Goal: Find contact information: Find contact information

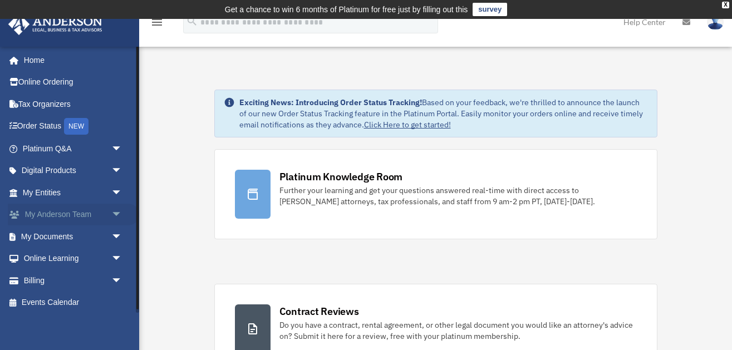
click at [105, 208] on link "My Anderson Team arrow_drop_down" at bounding box center [73, 215] width 131 height 22
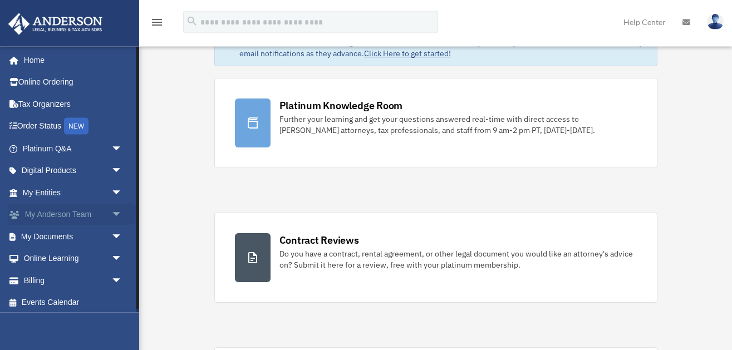
scroll to position [114, 0]
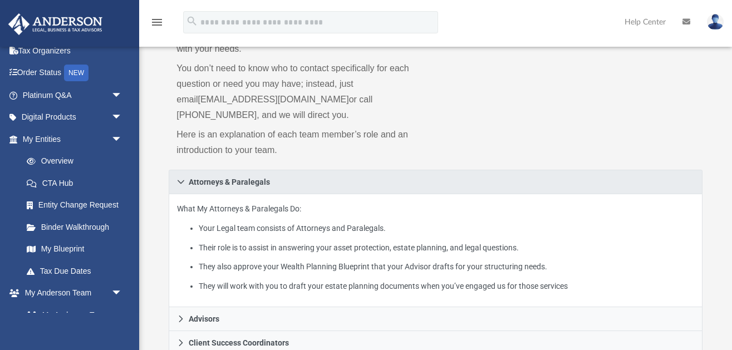
scroll to position [170, 0]
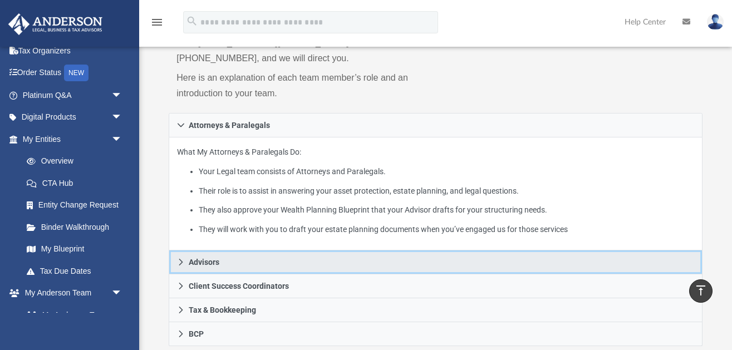
click at [220, 251] on link "Advisors" at bounding box center [436, 263] width 534 height 24
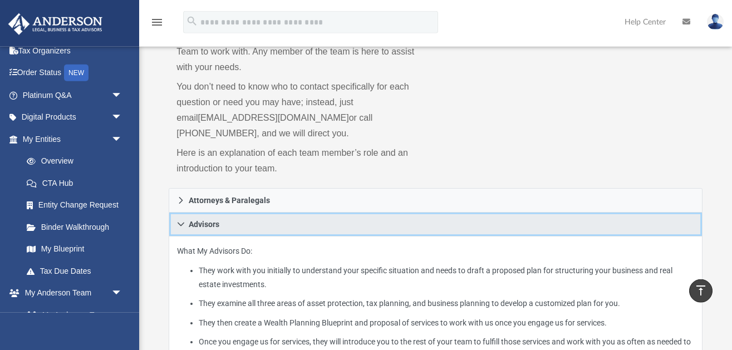
scroll to position [57, 0]
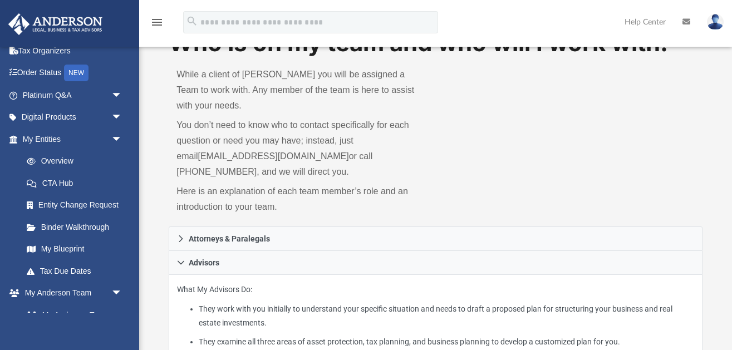
click at [522, 143] on div "Who is on my team and who will I work with: While a client of [PERSON_NAME] you…" at bounding box center [436, 127] width 534 height 200
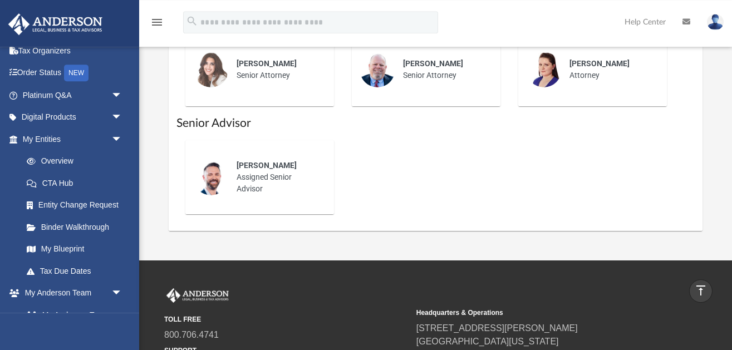
scroll to position [787, 0]
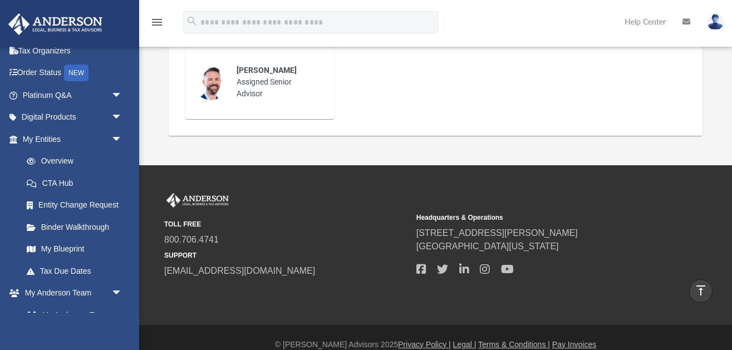
click at [695, 165] on div "TOLL FREE 800.706.4741 SUPPORT [EMAIL_ADDRESS][DOMAIN_NAME] Headquarters & Oper…" at bounding box center [366, 245] width 732 height 160
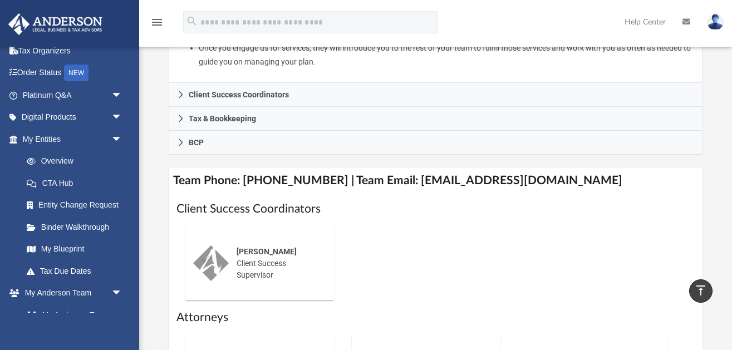
scroll to position [503, 0]
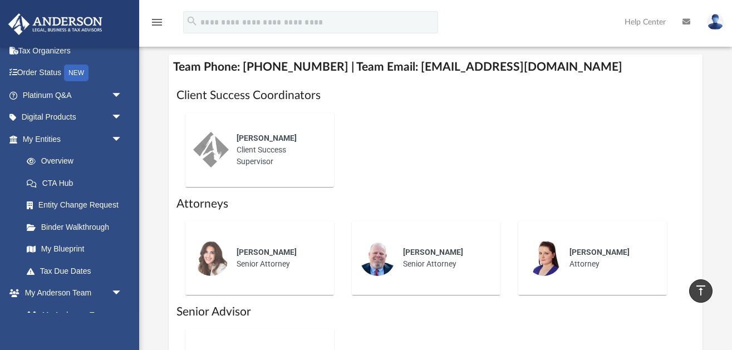
click at [573, 146] on div "[PERSON_NAME] Client Success Supervisor" at bounding box center [435, 150] width 518 height 92
click at [431, 247] on div "[PERSON_NAME] Senior Attorney" at bounding box center [443, 258] width 97 height 39
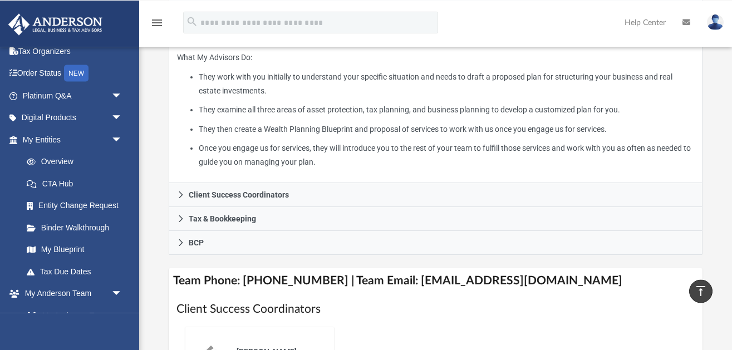
scroll to position [341, 0]
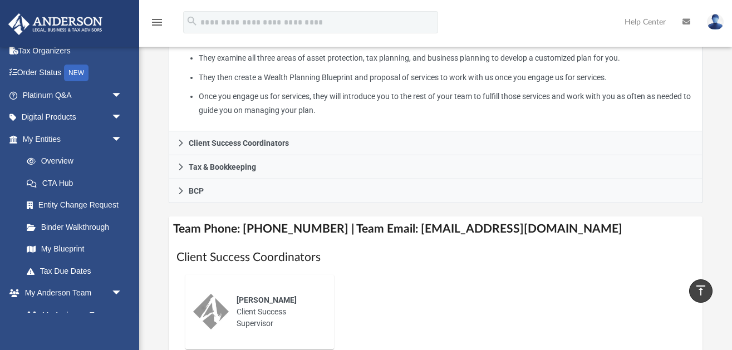
click at [724, 136] on div "Who is on my team and who will I work with: While a client of [PERSON_NAME] you…" at bounding box center [435, 163] width 593 height 840
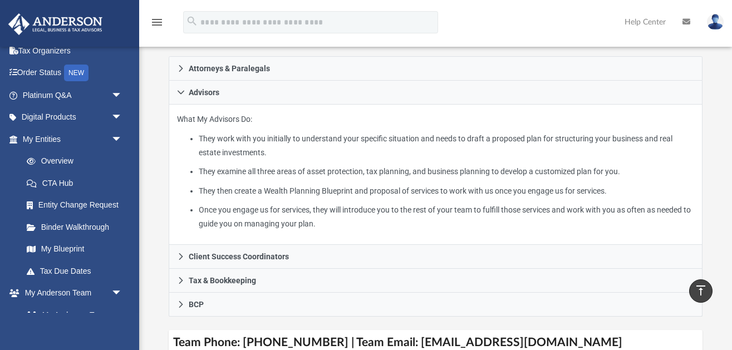
scroll to position [0, 0]
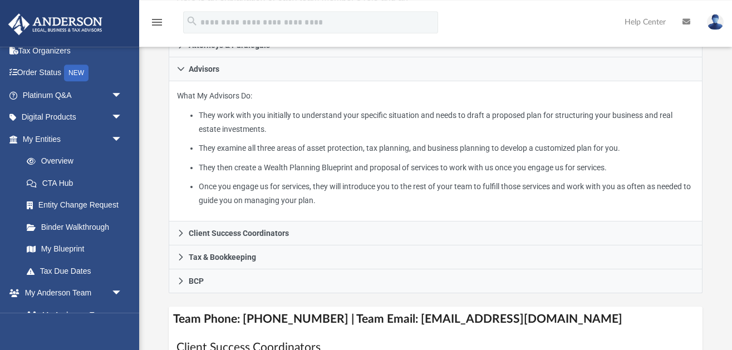
scroll to position [341, 0]
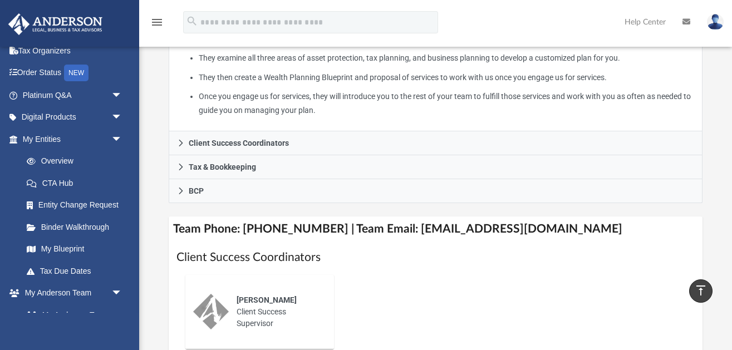
click at [713, 187] on div "Who is on my team and who will I work with: While a client of [PERSON_NAME] you…" at bounding box center [435, 163] width 593 height 840
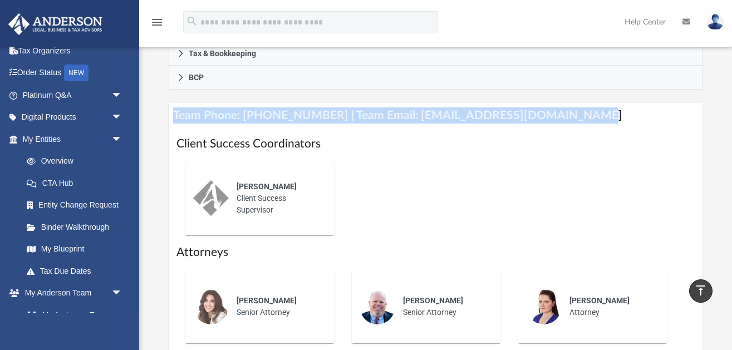
drag, startPoint x: 176, startPoint y: 102, endPoint x: 566, endPoint y: 97, distance: 389.7
click at [566, 103] on h4 "Team Phone: [PHONE_NUMBER] | Team Email: [EMAIL_ADDRESS][DOMAIN_NAME]" at bounding box center [436, 115] width 534 height 25
copy h4 "Team Phone: [PHONE_NUMBER] | Team Email: [EMAIL_ADDRESS][DOMAIN_NAME]"
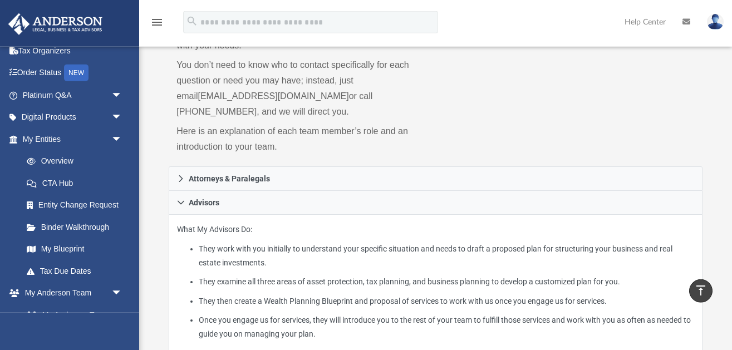
scroll to position [0, 0]
